Goal: Register for event/course

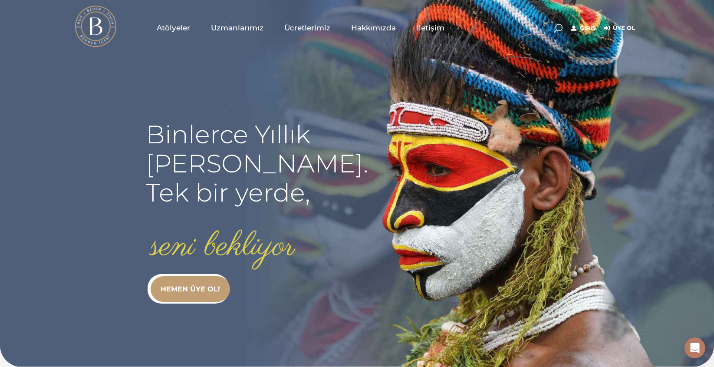
click at [324, 31] on span "Ücretlerimiz" at bounding box center [307, 28] width 46 height 10
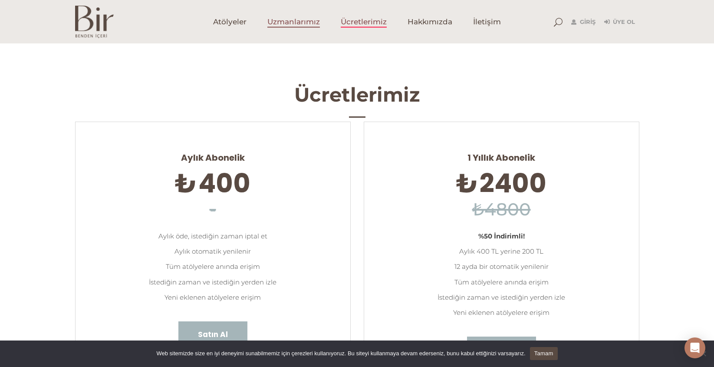
click at [300, 21] on span "Uzmanlarımız" at bounding box center [293, 22] width 53 height 10
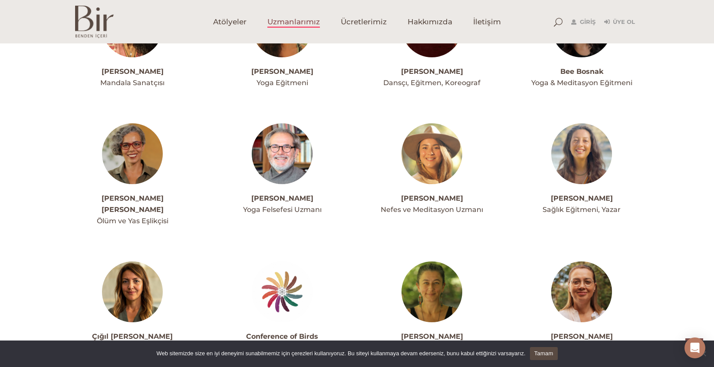
scroll to position [433, 0]
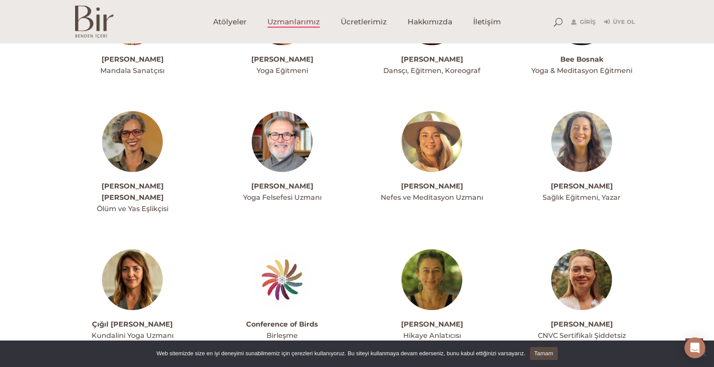
click at [288, 165] on img at bounding box center [282, 141] width 61 height 61
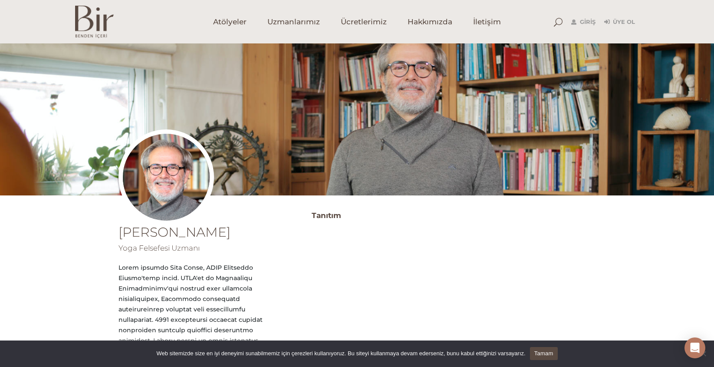
scroll to position [167, 0]
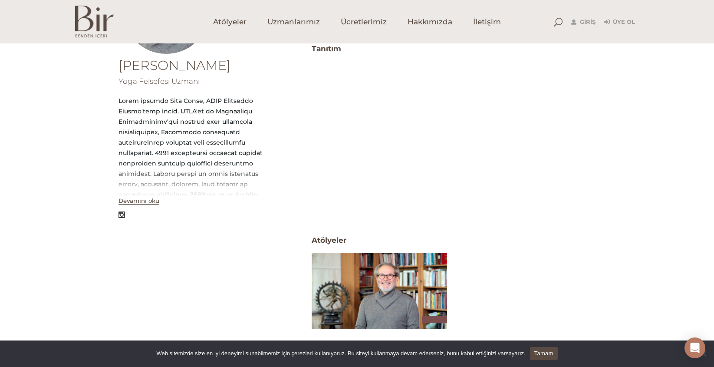
click at [137, 202] on button "Devamını oku" at bounding box center [138, 200] width 41 height 7
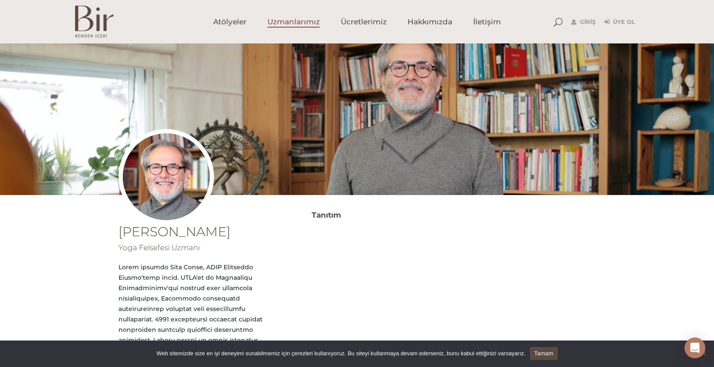
scroll to position [0, 0]
click at [234, 21] on span "Atölyeler" at bounding box center [229, 22] width 33 height 10
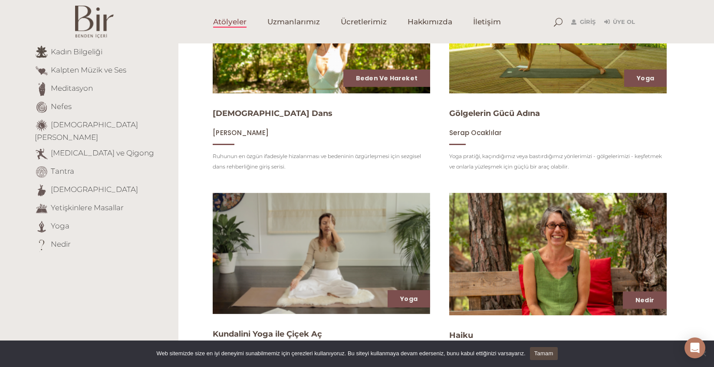
scroll to position [189, 0]
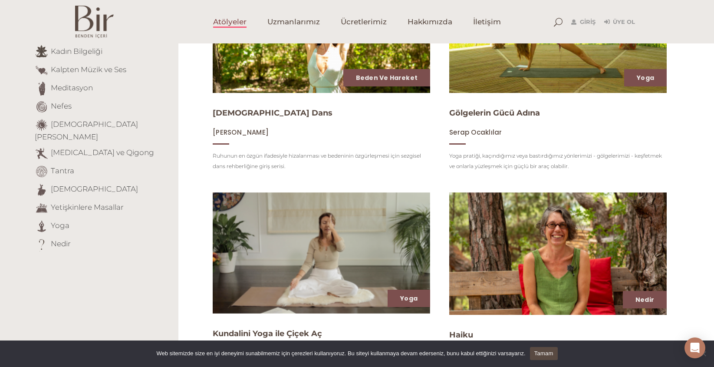
click at [557, 354] on link "Tamam" at bounding box center [544, 353] width 28 height 13
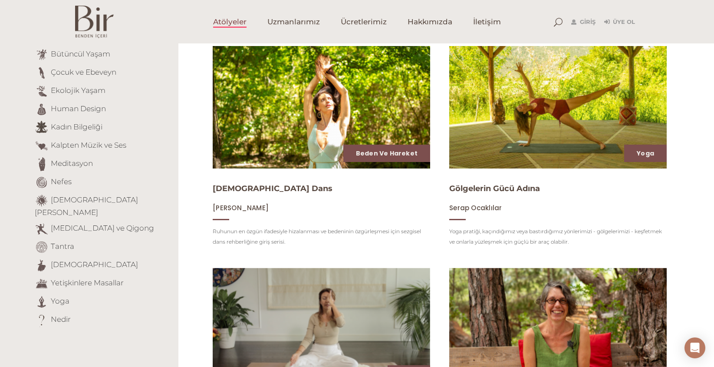
scroll to position [261, 0]
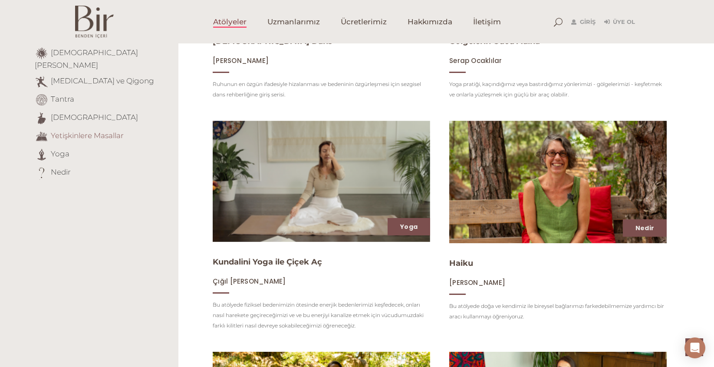
click at [84, 131] on link "Yetişkinlere Masallar" at bounding box center [87, 135] width 73 height 9
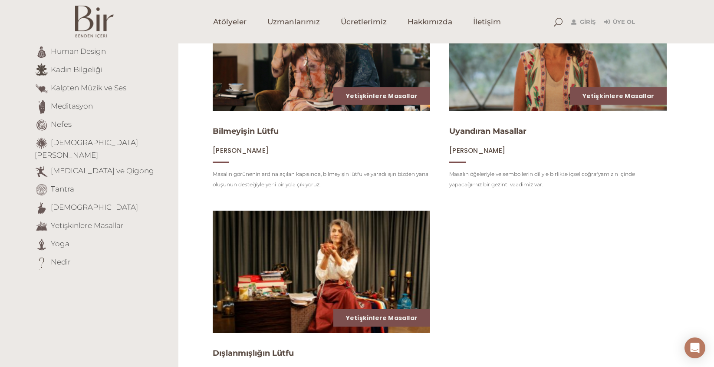
scroll to position [206, 0]
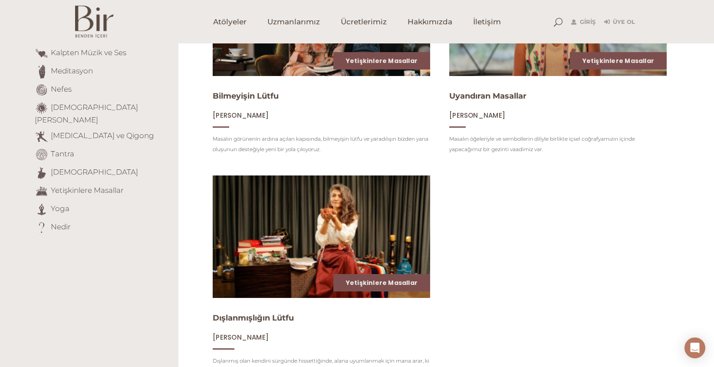
click at [364, 217] on img at bounding box center [322, 237] width 224 height 126
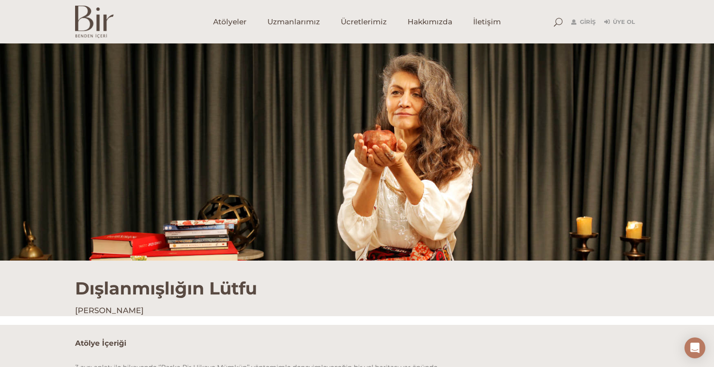
drag, startPoint x: 416, startPoint y: 276, endPoint x: 407, endPoint y: 204, distance: 72.6
click at [416, 267] on h1 "Dışlanmışlığın Lütfu" at bounding box center [357, 279] width 564 height 38
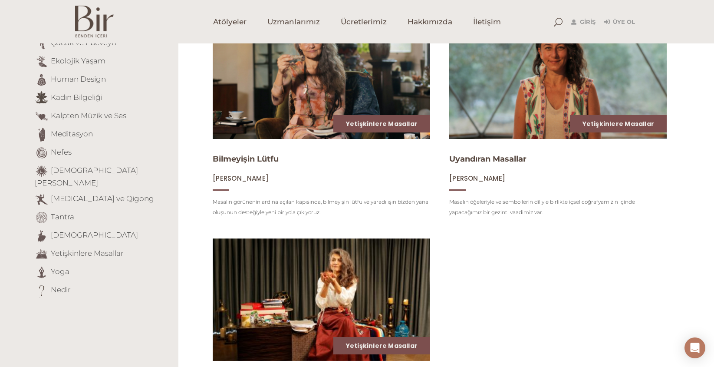
scroll to position [280, 0]
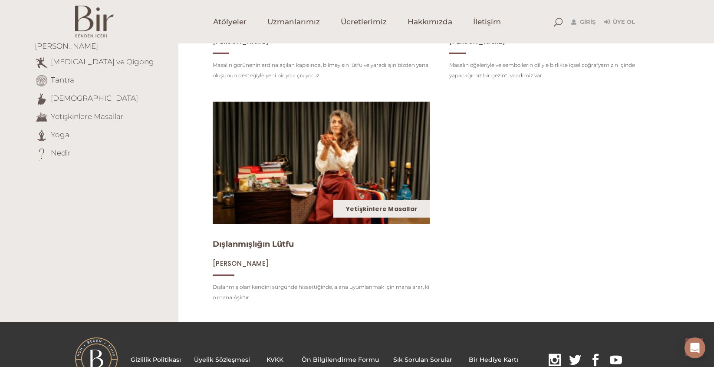
click at [389, 213] on link "Yetişkinlere Masallar" at bounding box center [382, 208] width 72 height 9
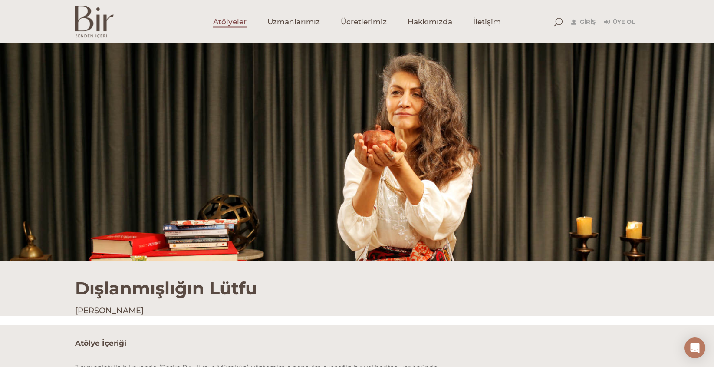
click at [238, 23] on span "Atölyeler" at bounding box center [229, 22] width 33 height 10
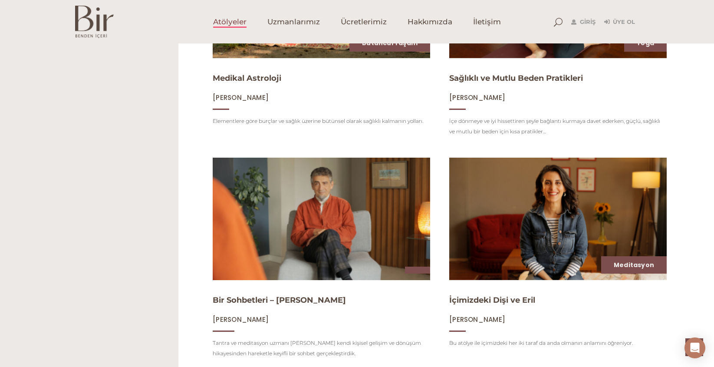
scroll to position [775, 0]
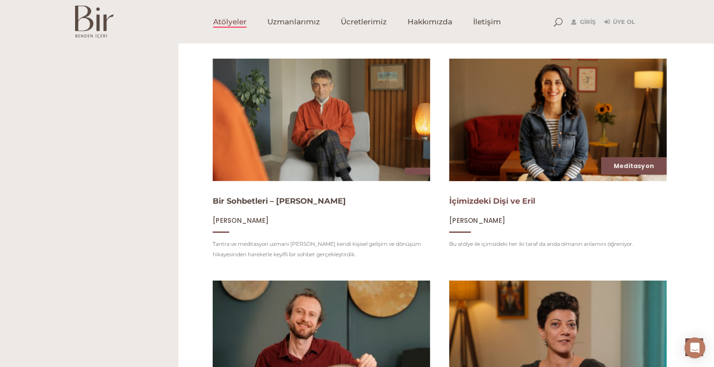
click at [501, 204] on link "İçimizdeki Dişi ve Eril" at bounding box center [492, 201] width 86 height 10
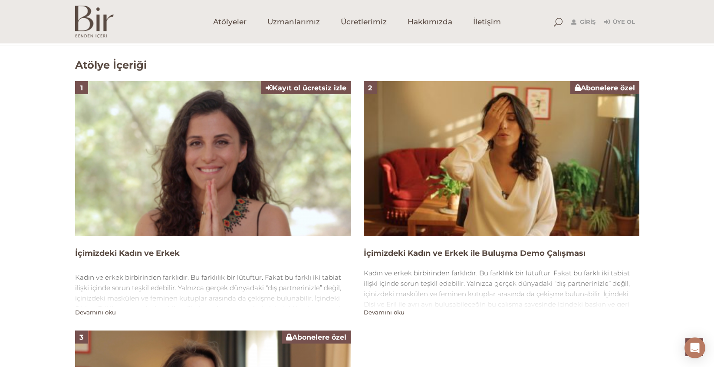
scroll to position [539, 0]
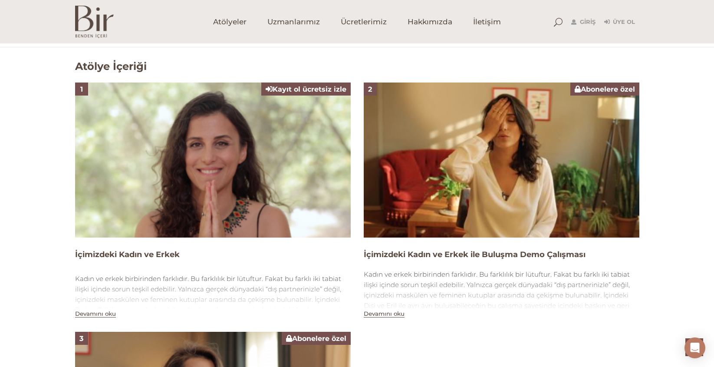
click at [299, 92] on span "Kayıt ol ücretsiz izle" at bounding box center [306, 89] width 81 height 8
click at [586, 94] on div "Abonelere özel" at bounding box center [604, 88] width 69 height 13
click at [387, 313] on button "Devamını oku" at bounding box center [384, 313] width 41 height 7
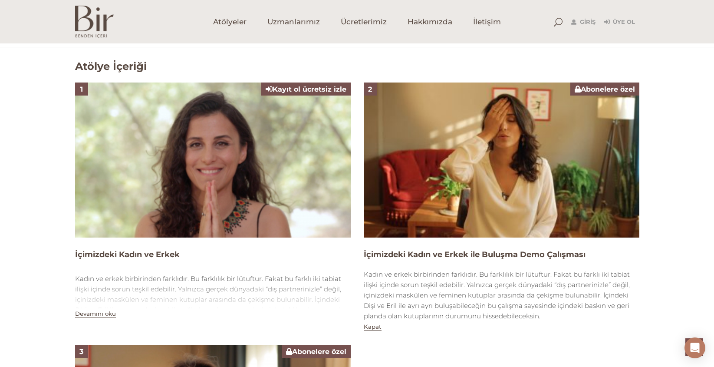
click at [593, 121] on img at bounding box center [502, 159] width 276 height 155
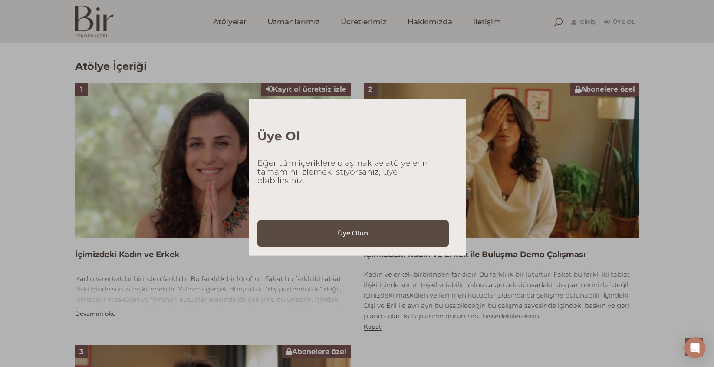
click at [525, 102] on div "Üye Ol Eğer tüm içeriklere ulaşmak ve atölyelerin tamamını izlemek istiyorsanız…" at bounding box center [357, 183] width 714 height 367
